Goal: Navigation & Orientation: Find specific page/section

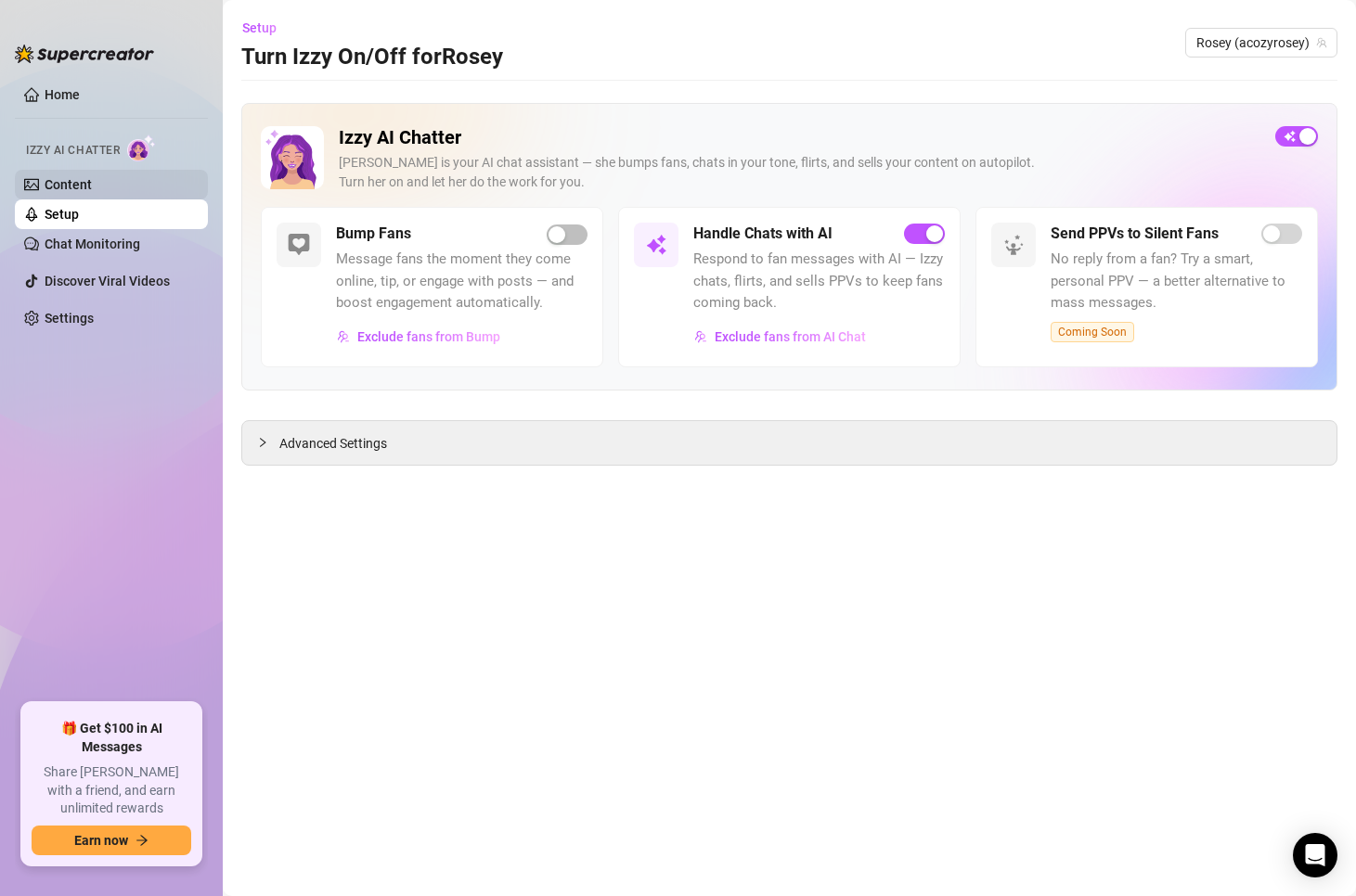
click at [92, 180] on link "Content" at bounding box center [68, 184] width 47 height 14
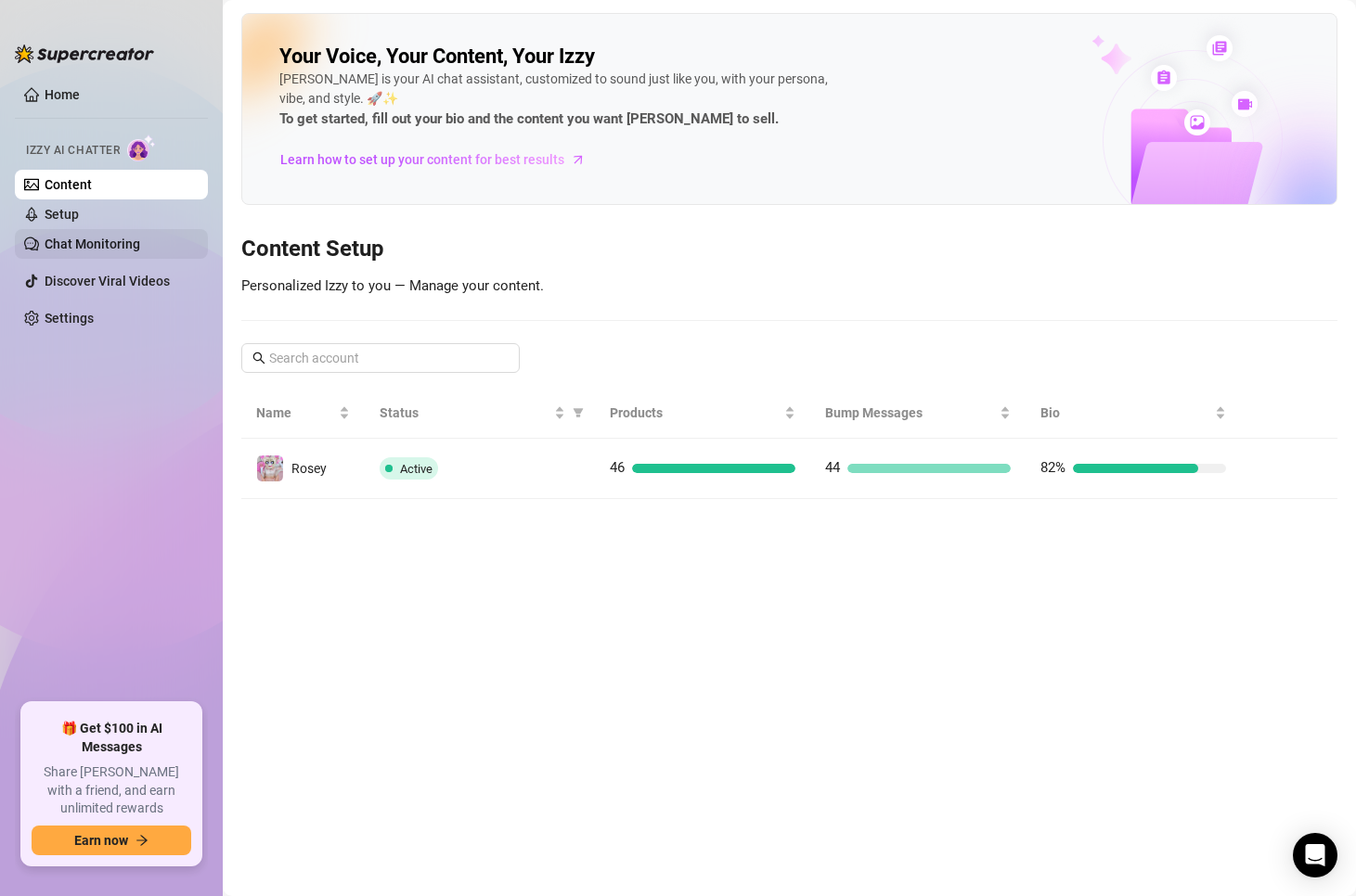
click at [107, 248] on link "Chat Monitoring" at bounding box center [92, 243] width 96 height 14
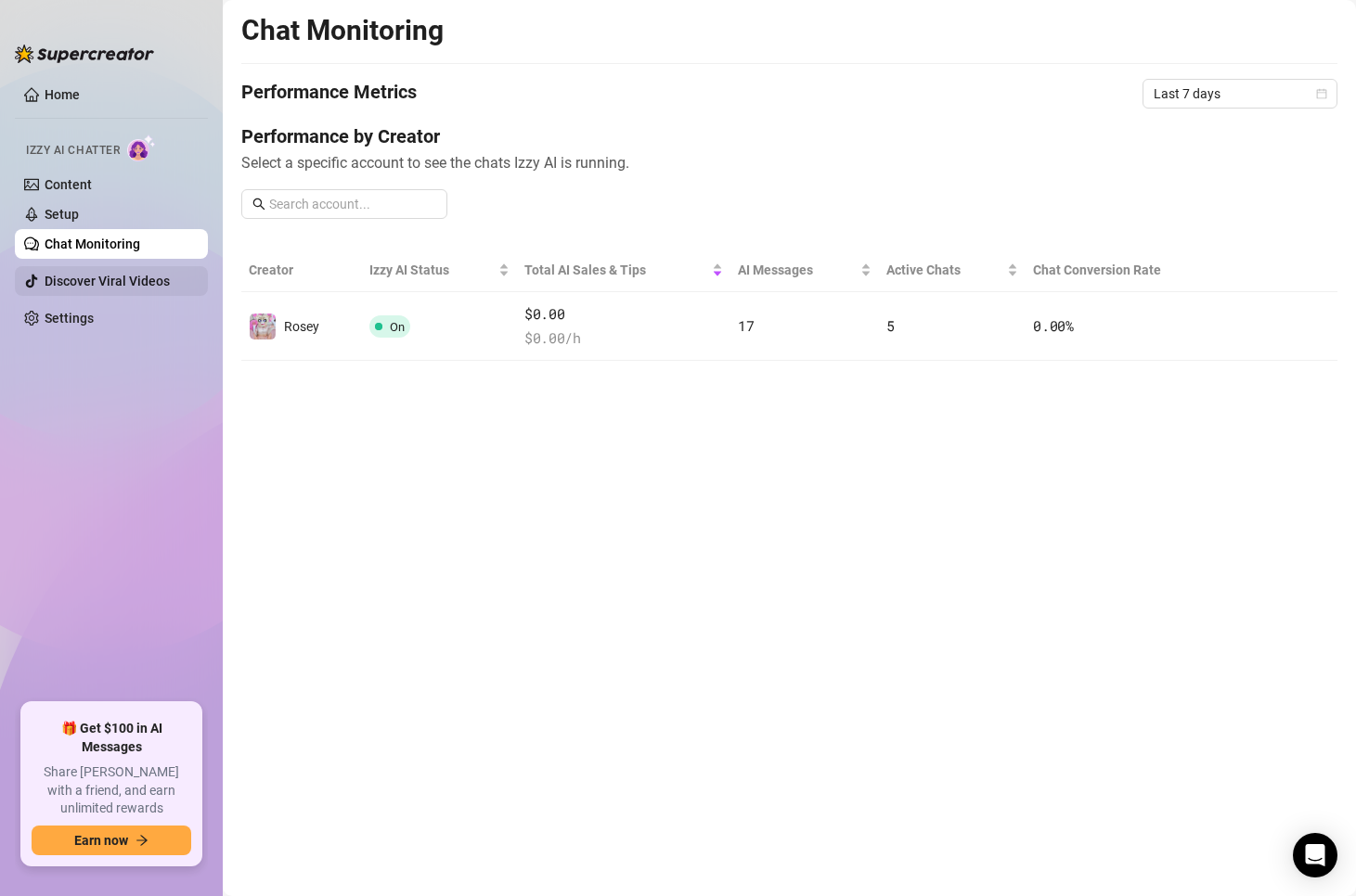
click at [102, 273] on link "Discover Viral Videos" at bounding box center [107, 280] width 126 height 14
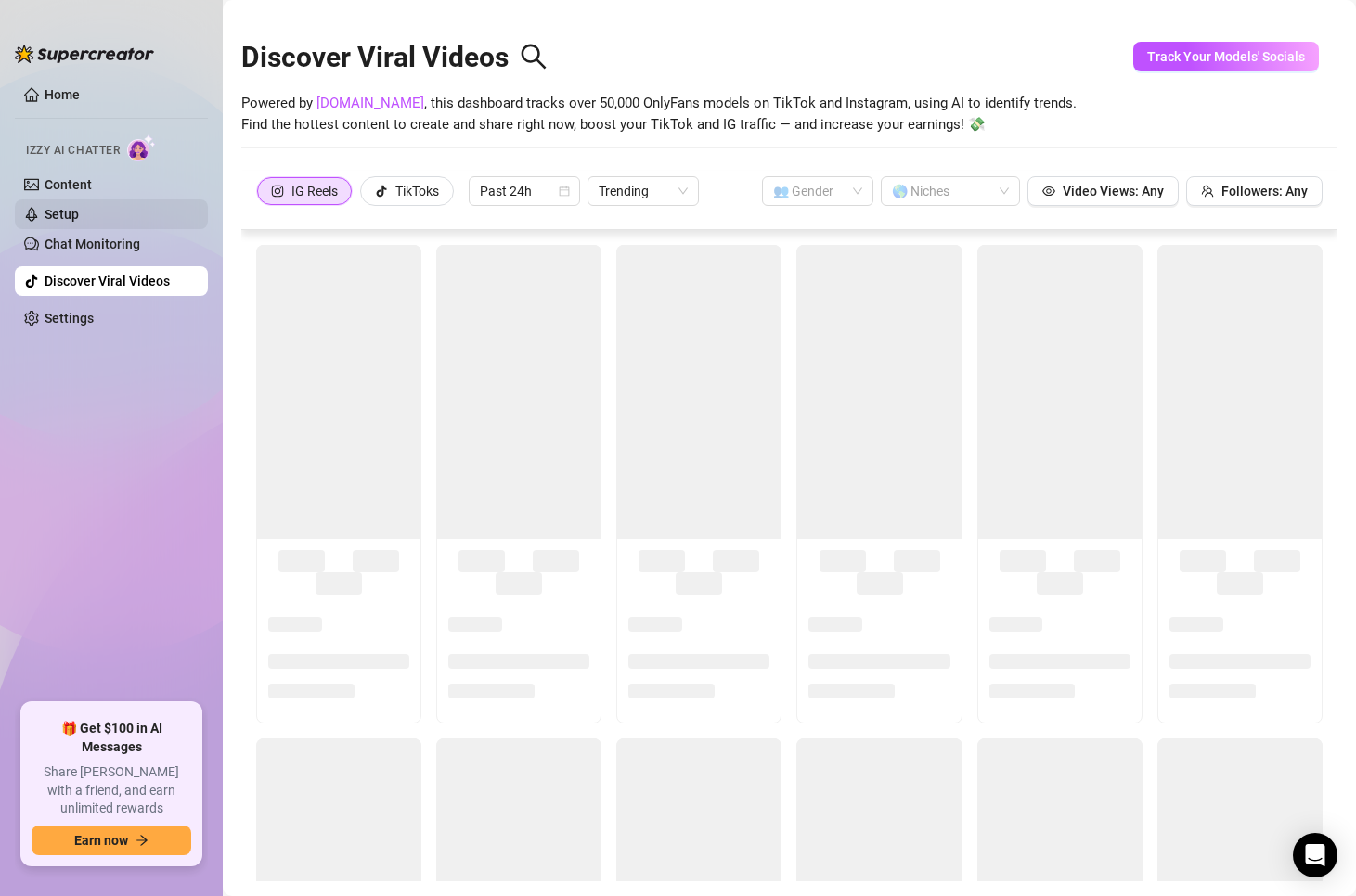
click at [79, 215] on link "Setup" at bounding box center [62, 213] width 35 height 14
